Goal: Transaction & Acquisition: Subscribe to service/newsletter

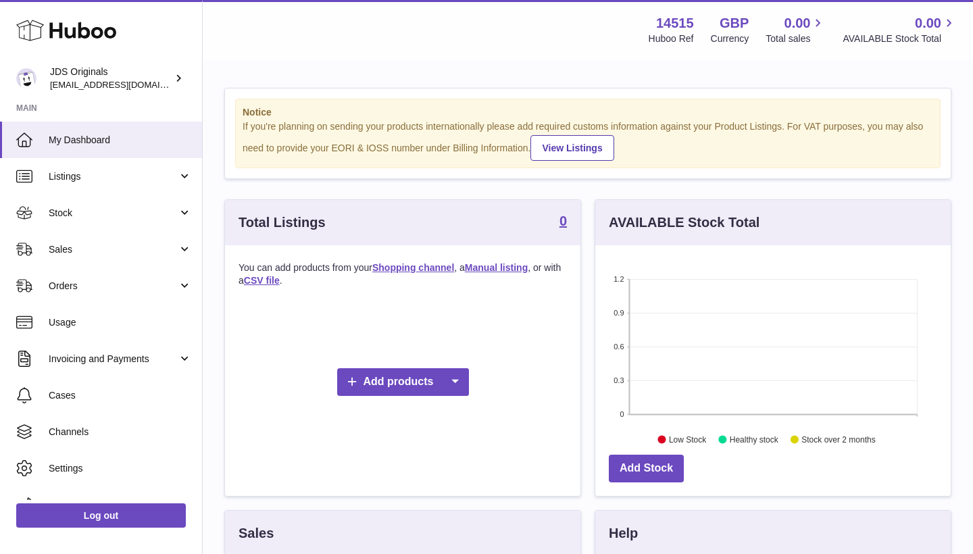
scroll to position [211, 356]
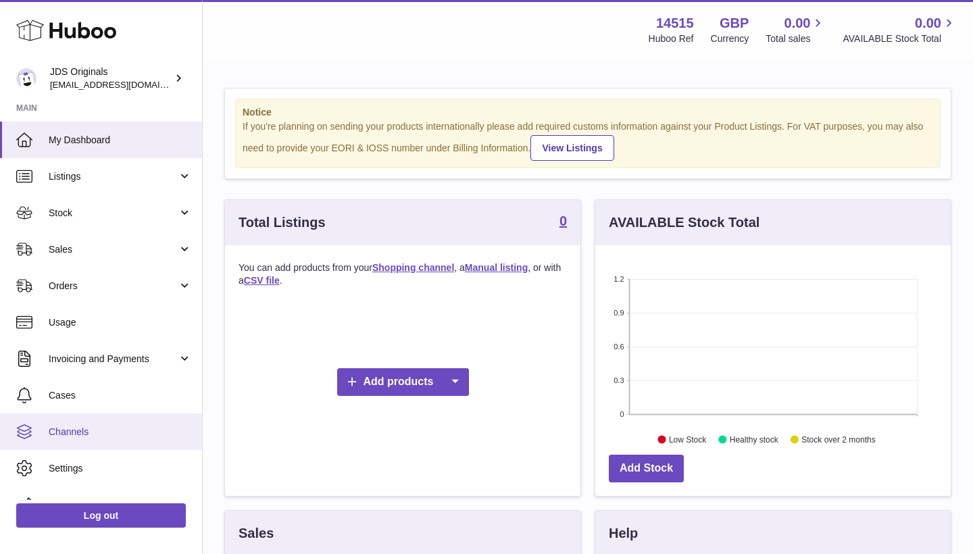
click at [113, 438] on link "Channels" at bounding box center [101, 432] width 202 height 36
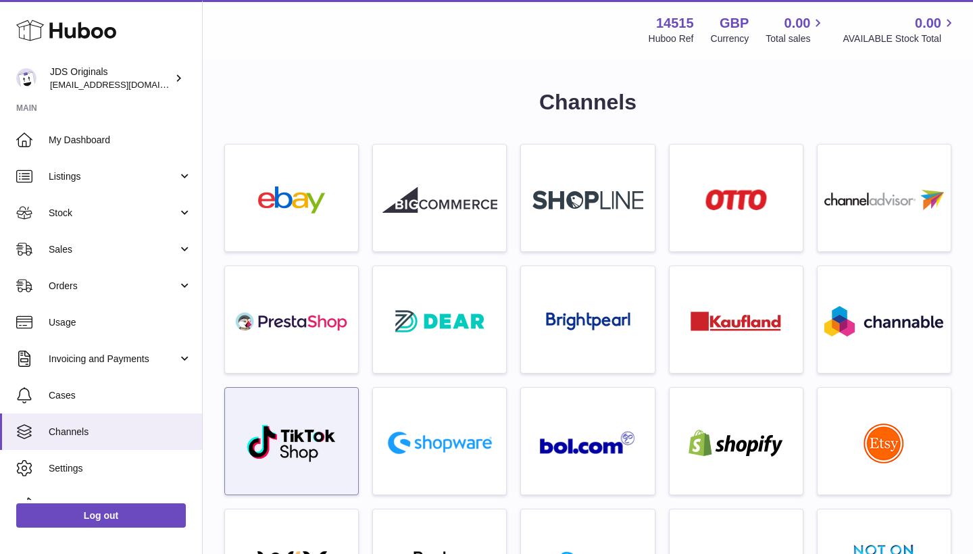
click at [302, 418] on div at bounding box center [292, 444] width 120 height 87
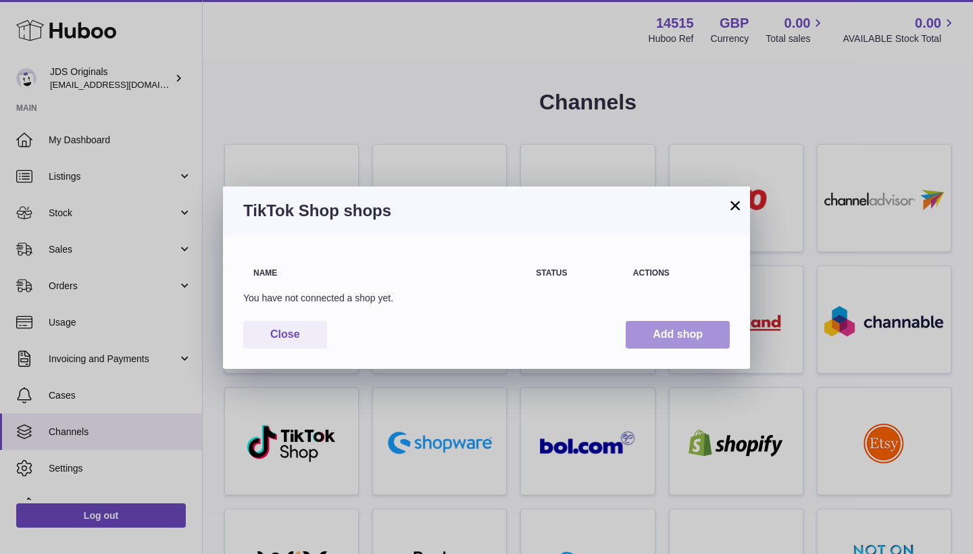
click at [673, 341] on button "Add shop" at bounding box center [678, 335] width 104 height 28
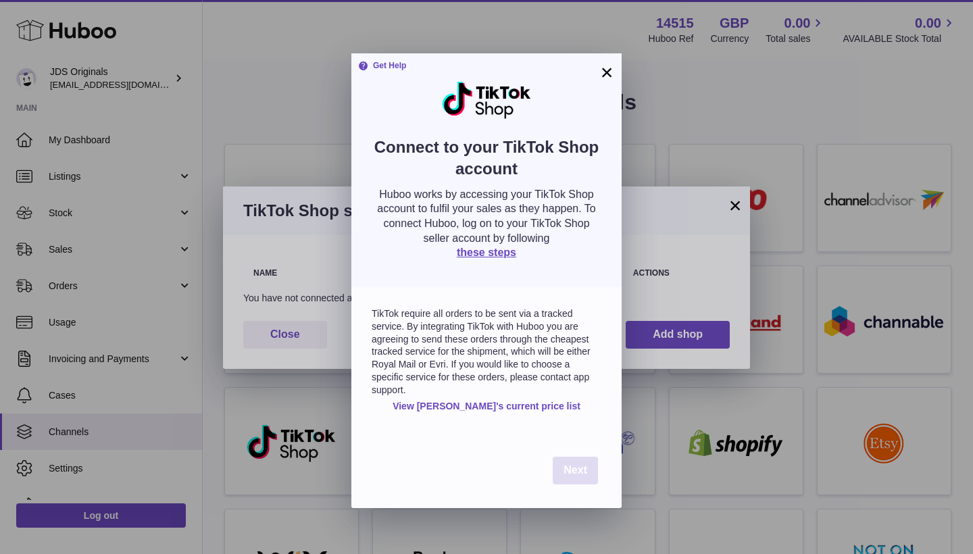
click at [580, 468] on span "Next" at bounding box center [576, 469] width 24 height 11
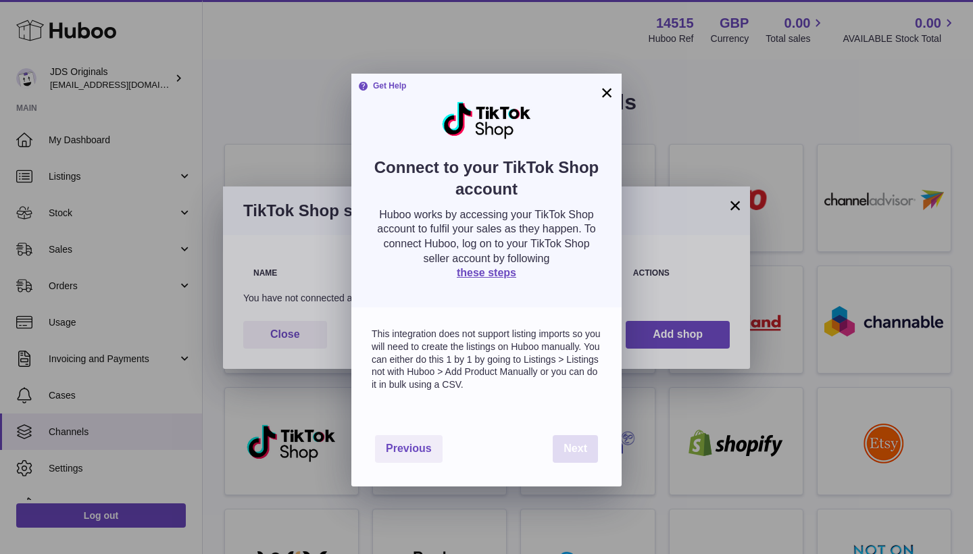
click at [580, 445] on span "Next" at bounding box center [576, 448] width 24 height 11
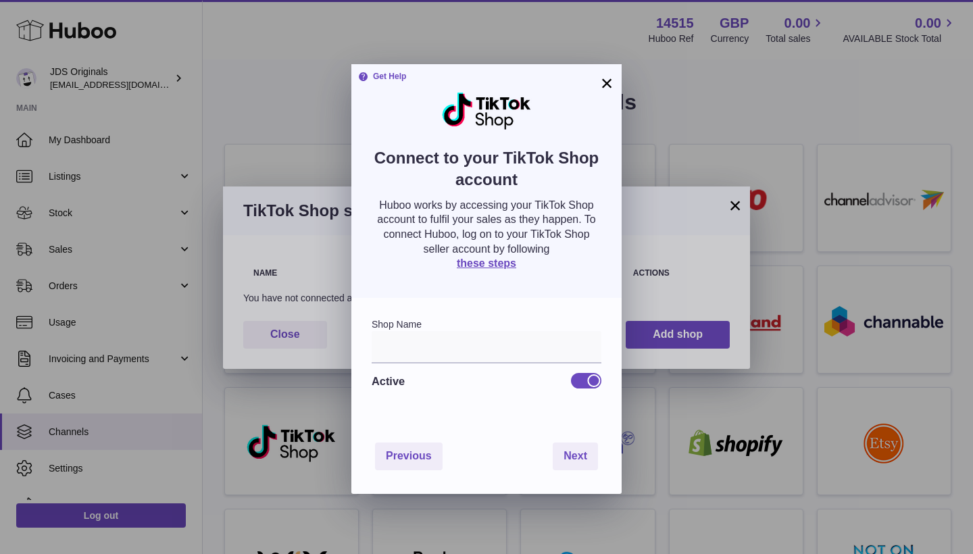
drag, startPoint x: 579, startPoint y: 456, endPoint x: 535, endPoint y: 331, distance: 131.9
click at [537, 327] on div "× Get Help Connect to your TikTok Shop account Huboo works by accessing your Ti…" at bounding box center [486, 279] width 270 height 430
click at [512, 349] on input "text" at bounding box center [487, 347] width 230 height 32
click at [401, 470] on div "Previous Next" at bounding box center [486, 456] width 270 height 75
click at [401, 464] on button "Previous" at bounding box center [409, 457] width 68 height 28
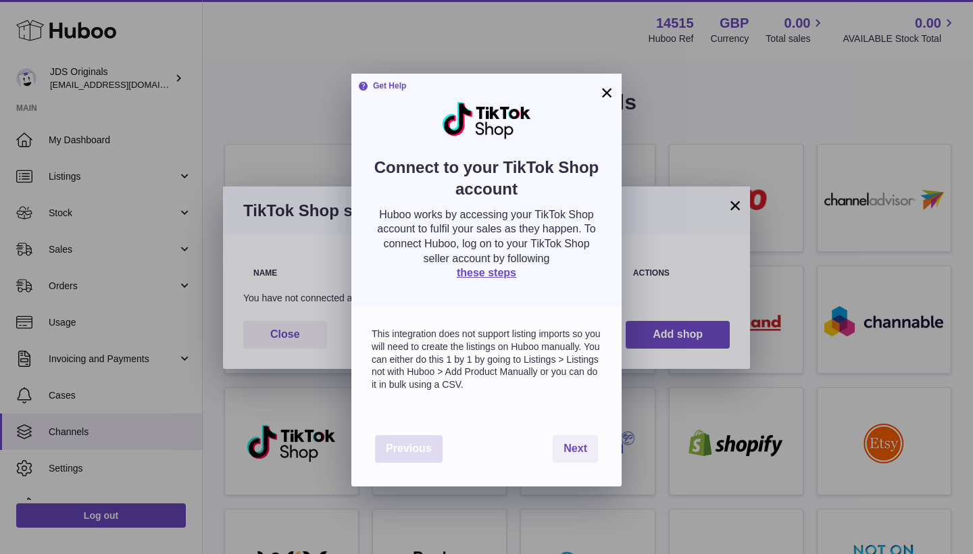
click at [401, 464] on div "Previous Next" at bounding box center [486, 449] width 270 height 75
click at [401, 449] on button "Previous" at bounding box center [409, 449] width 68 height 28
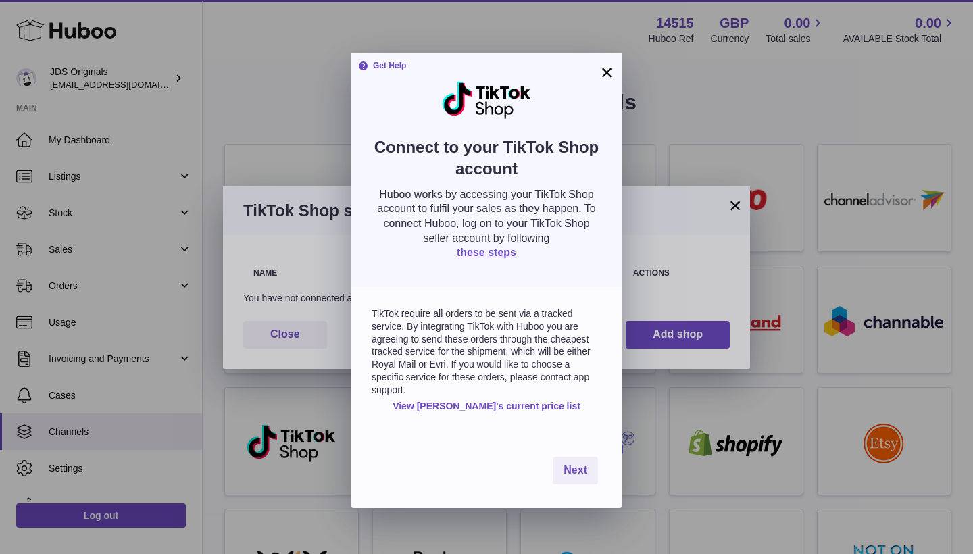
click at [424, 291] on div "TikTok require all orders to be sent via a tracked service. By integrating TikT…" at bounding box center [486, 360] width 270 height 146
click at [500, 403] on link "View Huboo's current price list" at bounding box center [487, 406] width 188 height 13
click at [576, 476] on div "Next" at bounding box center [486, 470] width 270 height 75
click at [575, 467] on span "Next" at bounding box center [576, 469] width 24 height 11
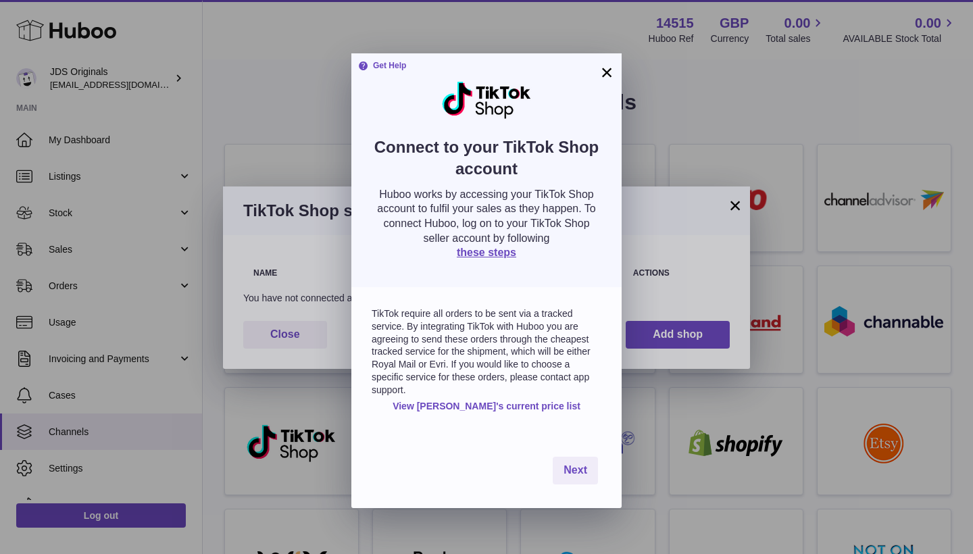
click at [564, 446] on div "Next" at bounding box center [486, 470] width 270 height 75
click at [570, 464] on span "Next" at bounding box center [576, 469] width 24 height 11
click at [558, 373] on p "TikTok require all orders to be sent via a tracked service. By integrating TikT…" at bounding box center [487, 352] width 230 height 89
click at [575, 470] on button "Next" at bounding box center [575, 471] width 45 height 28
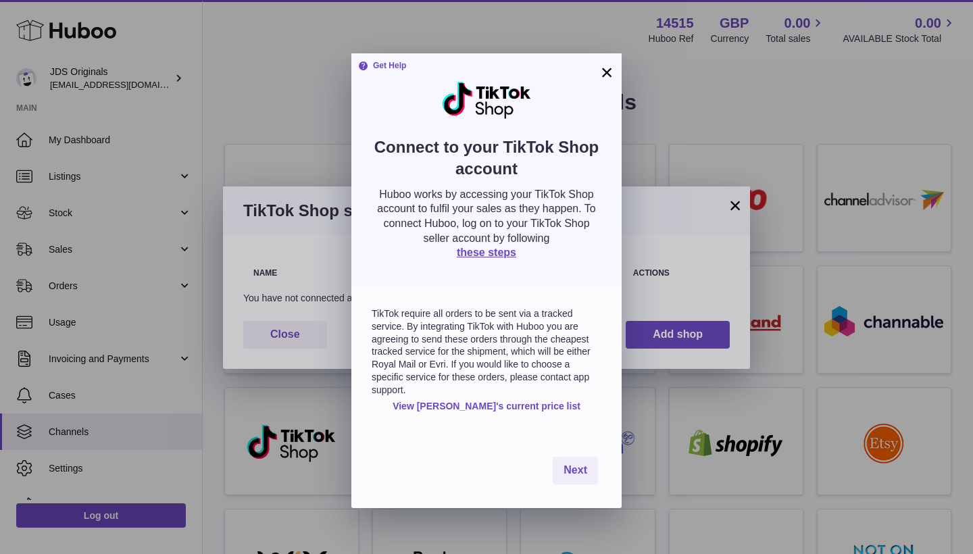
click at [599, 74] on button "×" at bounding box center [607, 72] width 16 height 16
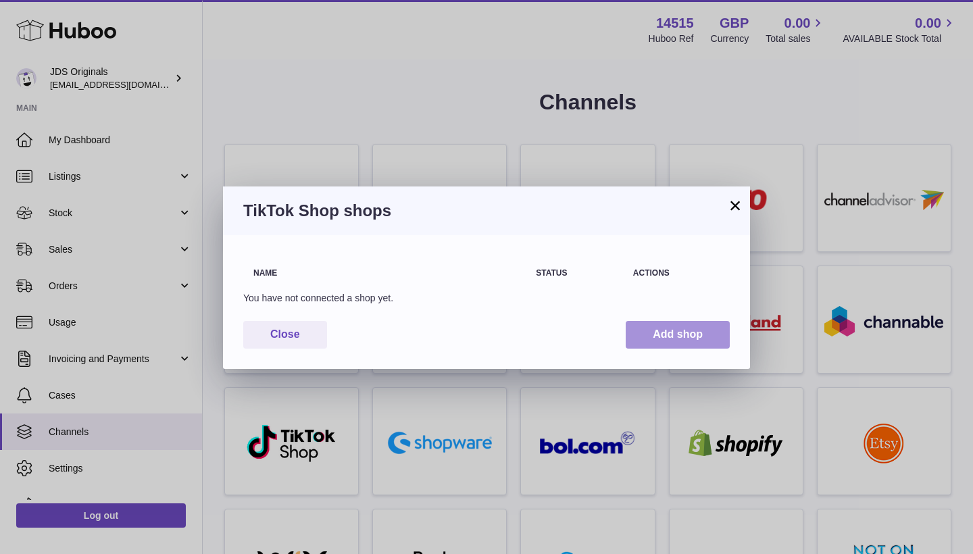
click at [682, 339] on button "Add shop" at bounding box center [678, 335] width 104 height 28
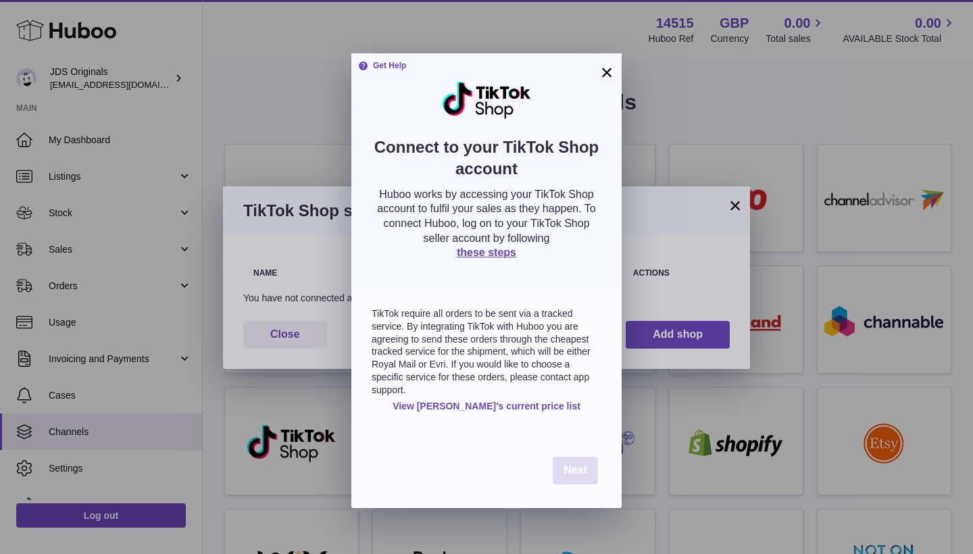
click at [570, 464] on span "Next" at bounding box center [576, 469] width 24 height 11
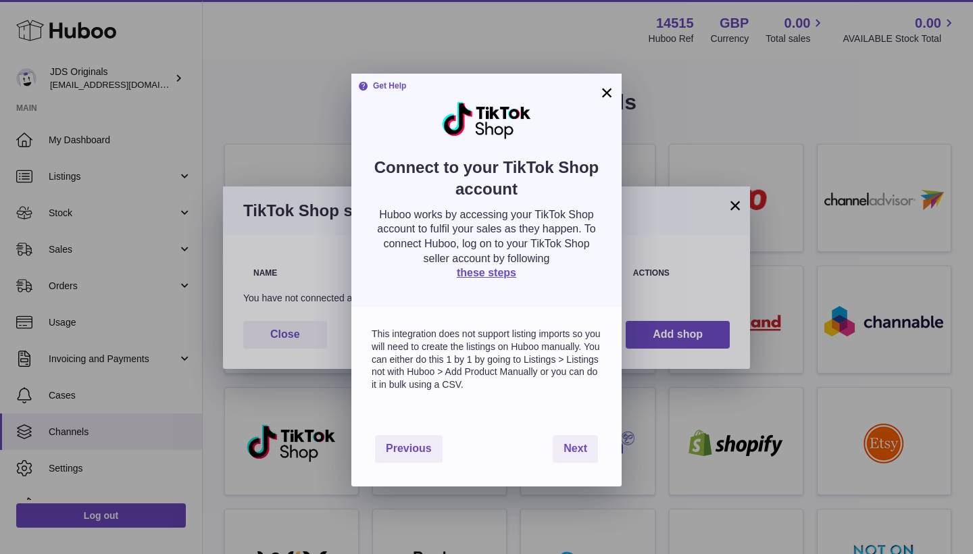
click at [441, 357] on p "This integration does not support listing imports so you will need to create th…" at bounding box center [487, 360] width 230 height 64
click at [579, 455] on button "Next" at bounding box center [575, 449] width 45 height 28
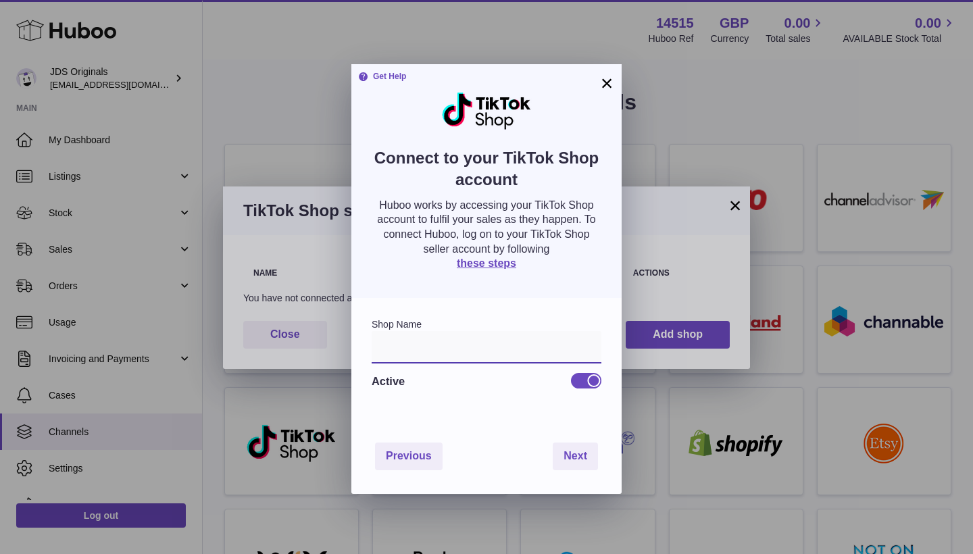
click at [491, 341] on input "text" at bounding box center [487, 347] width 230 height 32
type input "**********"
click at [589, 456] on button "Next" at bounding box center [575, 457] width 45 height 28
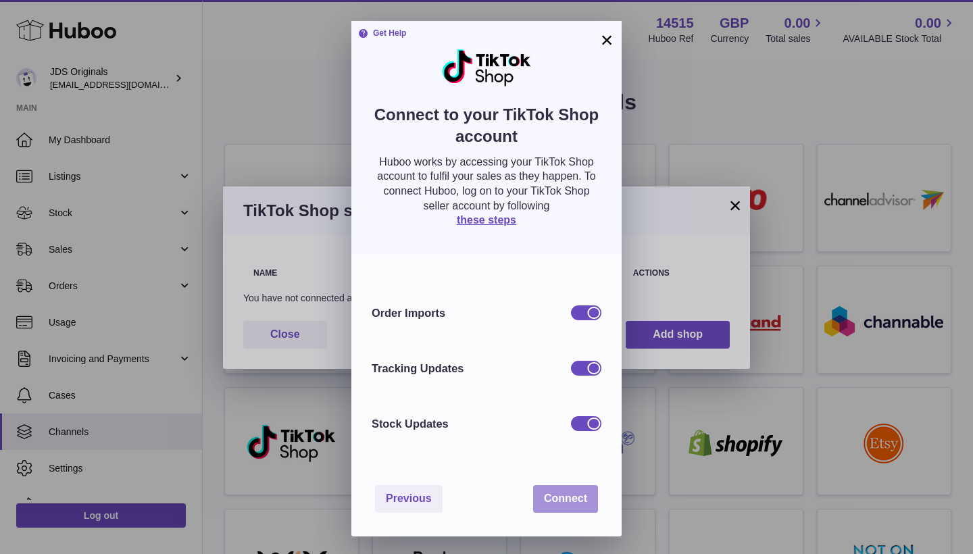
click at [577, 493] on span "Connect" at bounding box center [565, 498] width 43 height 11
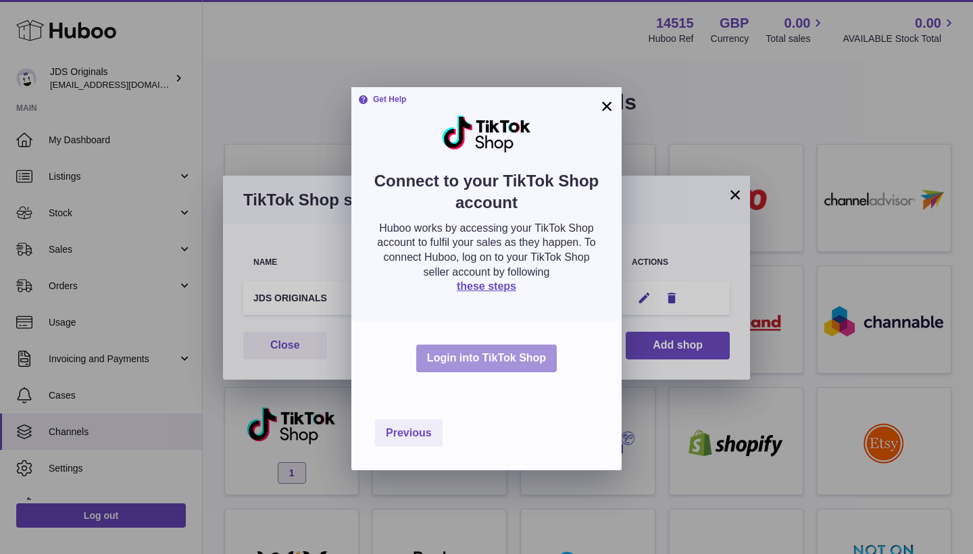
click at [512, 355] on button "Login into TikTok Shop" at bounding box center [486, 359] width 141 height 28
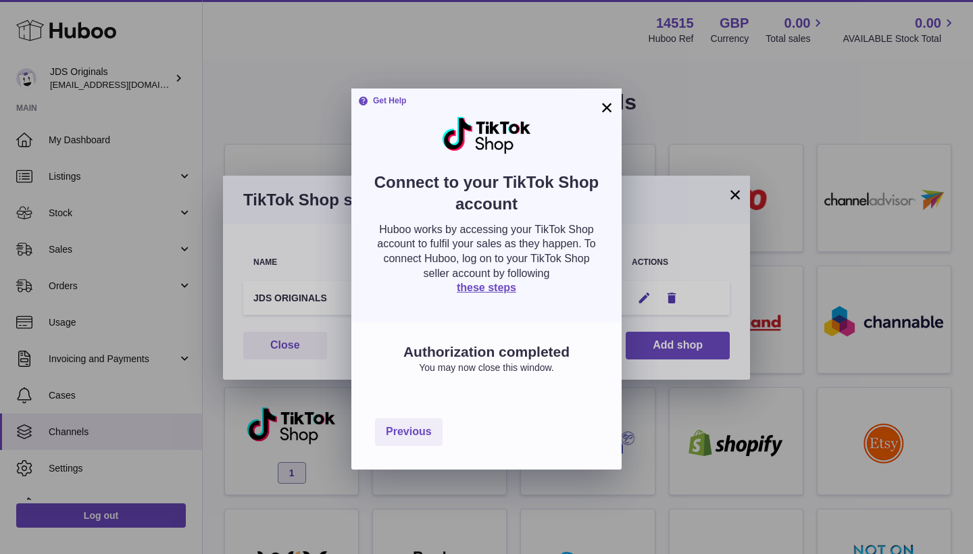
click at [610, 109] on button "×" at bounding box center [607, 107] width 16 height 16
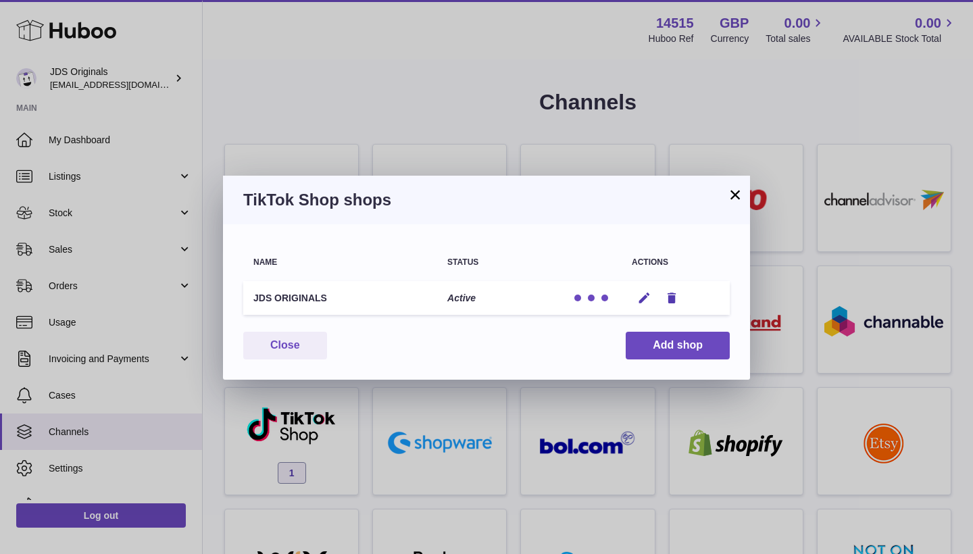
click at [556, 167] on div "× TikTok Shop shops Name Status Actions JDS ORIGINALS Active Edit Remove You ha…" at bounding box center [486, 277] width 973 height 554
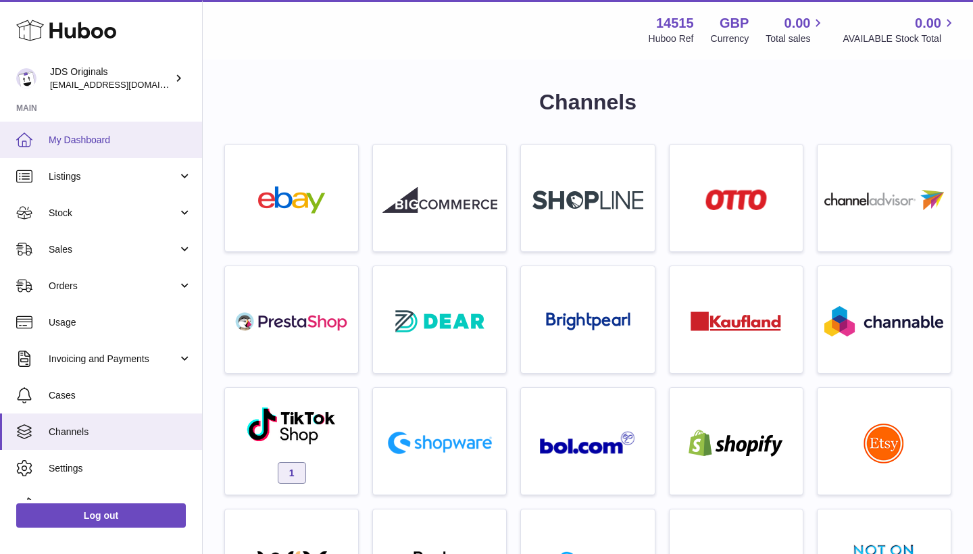
click at [52, 130] on link "My Dashboard" at bounding box center [101, 140] width 202 height 36
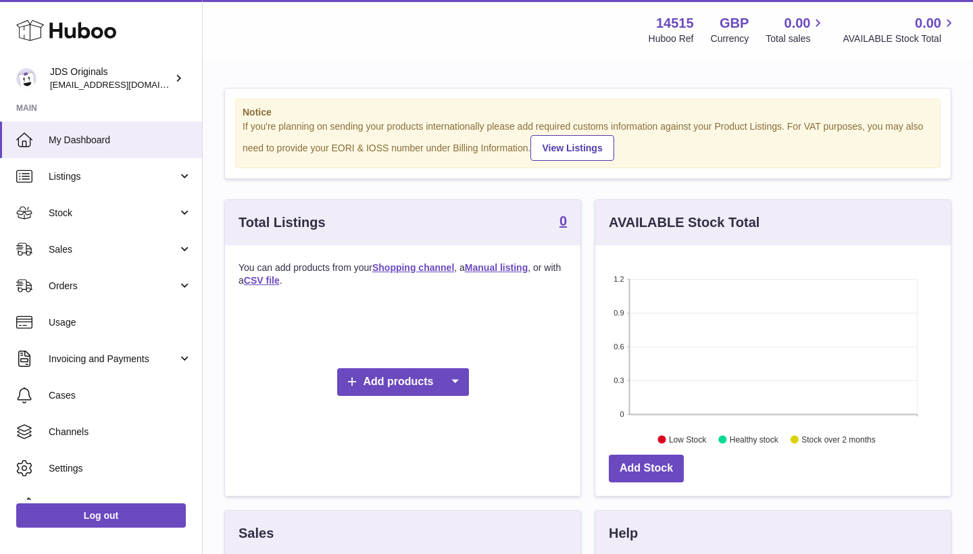
scroll to position [211, 356]
click at [95, 465] on span "Settings" at bounding box center [120, 468] width 143 height 13
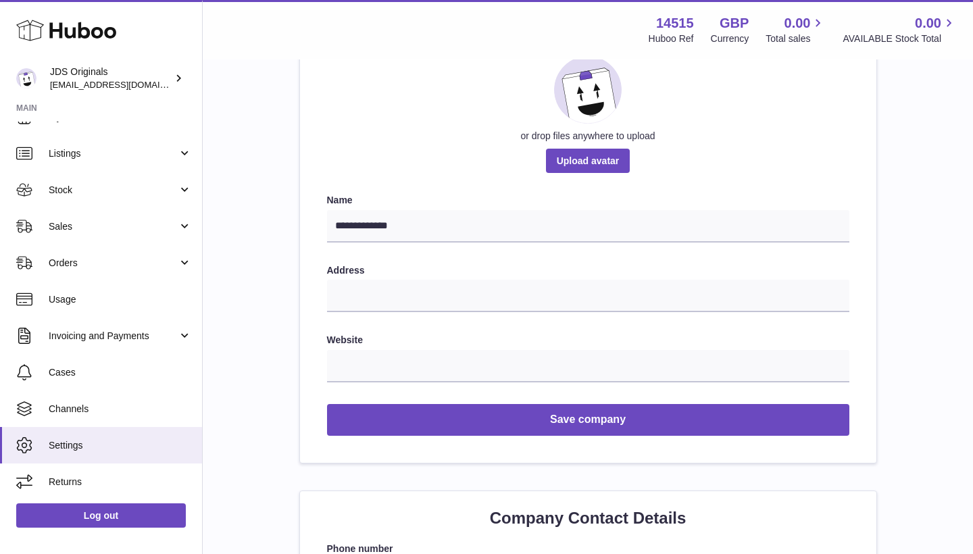
scroll to position [23, 0]
click at [124, 76] on div "JDS Originals contact@shopjds.co.uk" at bounding box center [111, 79] width 122 height 26
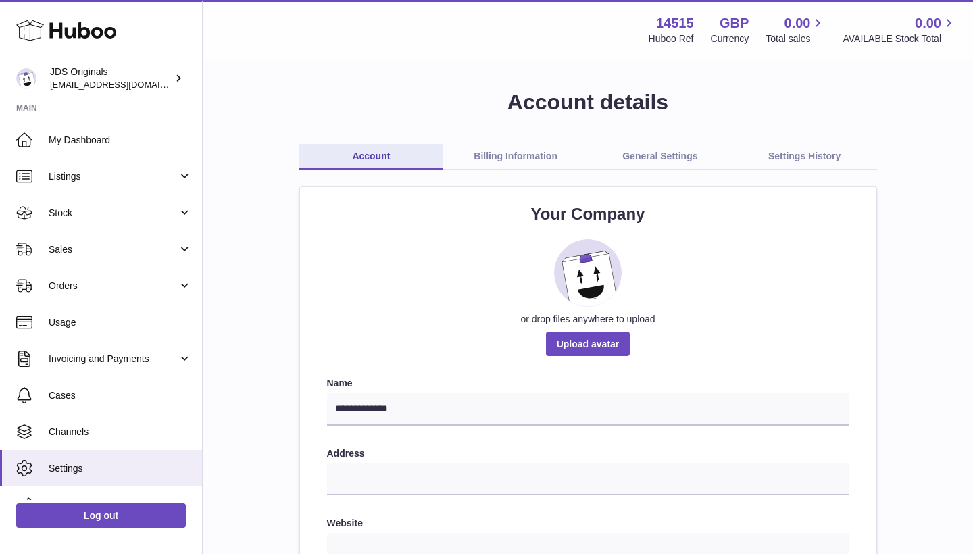
click at [818, 163] on link "Settings History" at bounding box center [805, 157] width 145 height 26
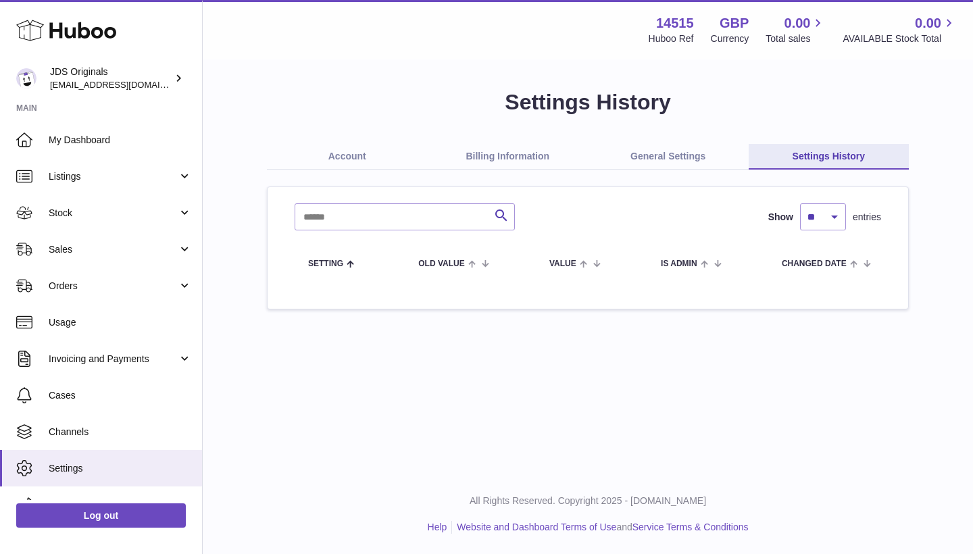
click at [698, 158] on link "General Settings" at bounding box center [668, 157] width 161 height 26
